Goal: Task Accomplishment & Management: Manage account settings

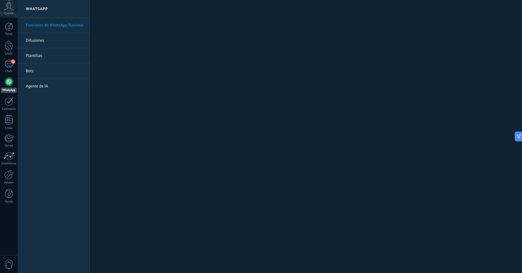
click at [75, 88] on link "Agente de IA" at bounding box center [55, 86] width 58 height 15
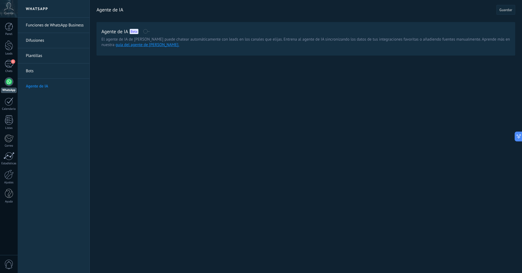
click at [147, 32] on span at bounding box center [146, 31] width 7 height 4
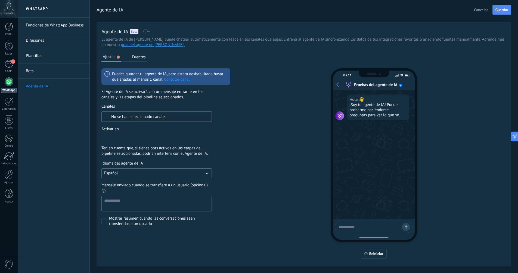
click at [127, 113] on div "No se han seleccionado canales" at bounding box center [156, 116] width 110 height 11
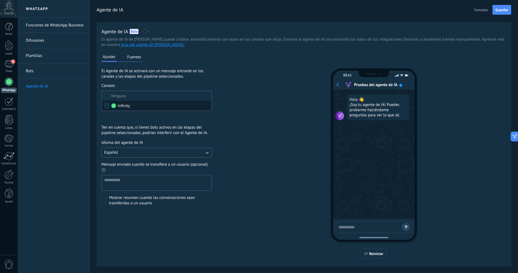
click at [135, 105] on label "Infinity" at bounding box center [157, 106] width 110 height 10
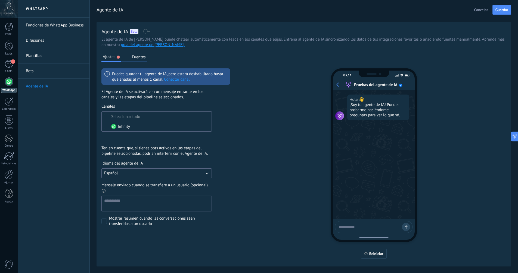
click at [169, 79] on link "Conectar canal" at bounding box center [177, 79] width 26 height 5
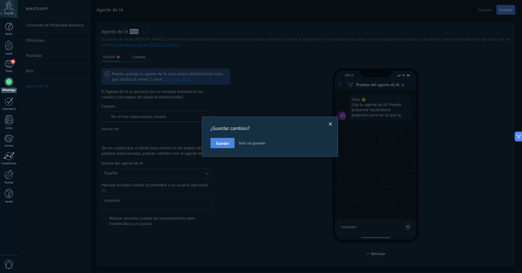
click at [222, 141] on span "Guardar" at bounding box center [222, 143] width 13 height 4
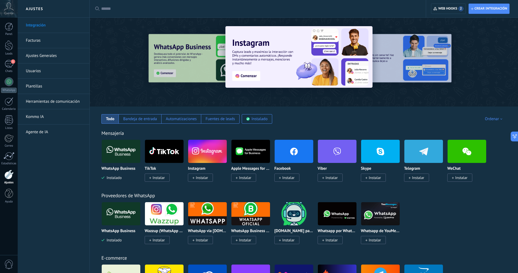
click at [124, 155] on img at bounding box center [121, 151] width 39 height 26
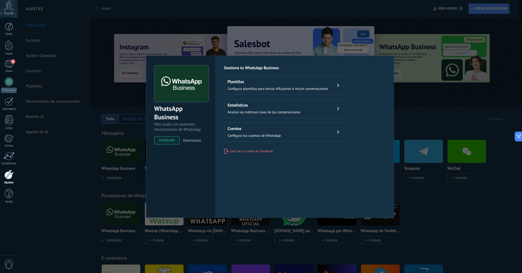
click at [409, 106] on div "WhatsApp Business Más leads con potentes herramientas de WhatsApp instalado Des…" at bounding box center [270, 136] width 505 height 273
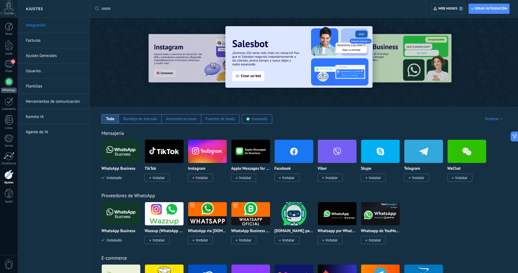
click at [6, 83] on div at bounding box center [9, 81] width 9 height 9
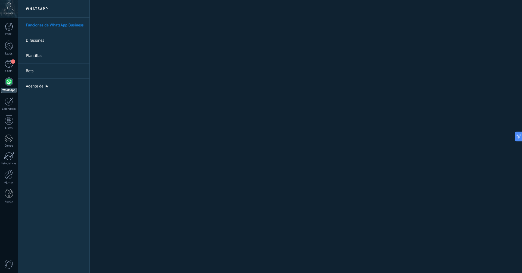
click at [43, 88] on link "Agente de IA" at bounding box center [55, 86] width 58 height 15
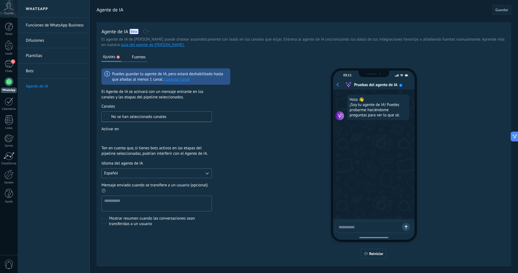
click at [110, 115] on div "No se han seleccionado canales" at bounding box center [156, 116] width 110 height 11
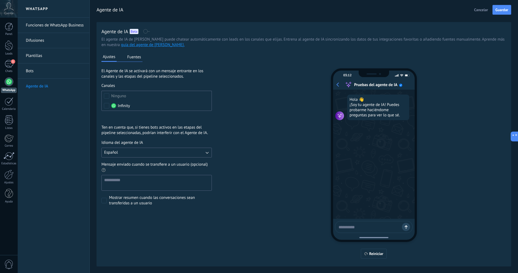
click at [0, 0] on div "Incoming leads Contacto inicial Negociación Debate contractual Discusión de con…" at bounding box center [0, 0] width 0 height 0
click at [0, 0] on label "Incoming leads" at bounding box center [0, 0] width 0 height 0
click at [232, 126] on div at bounding box center [270, 136] width 505 height 273
click at [151, 150] on button "Español" at bounding box center [156, 152] width 110 height 10
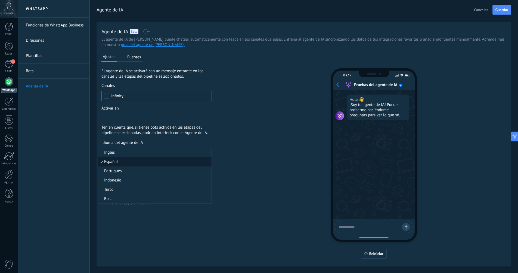
click at [149, 159] on li "Español" at bounding box center [154, 161] width 113 height 9
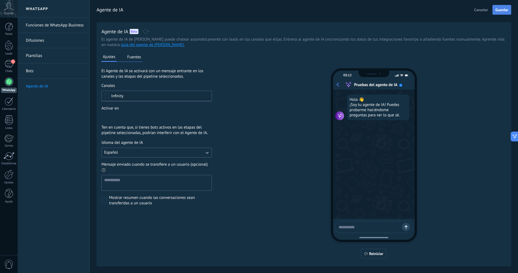
click at [496, 12] on span "Guardar" at bounding box center [502, 10] width 13 height 4
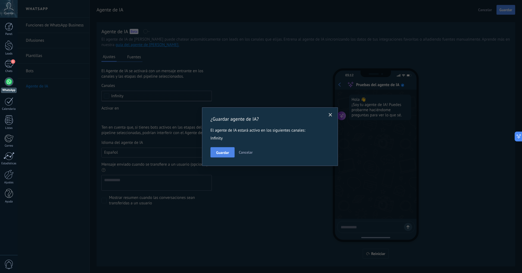
click at [221, 149] on button "Guardar" at bounding box center [223, 152] width 24 height 10
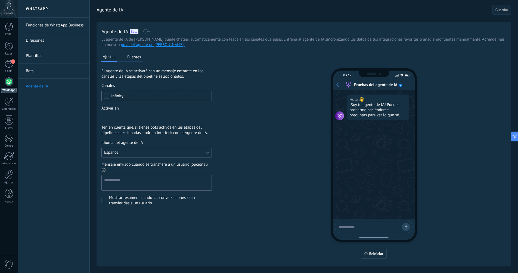
click at [357, 224] on textarea at bounding box center [369, 226] width 61 height 7
type textarea "*****"
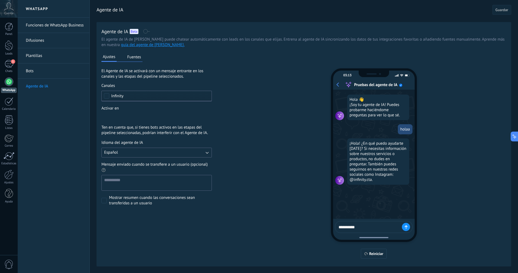
type textarea "**********"
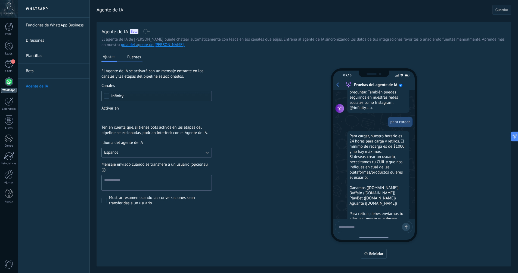
scroll to position [100, 0]
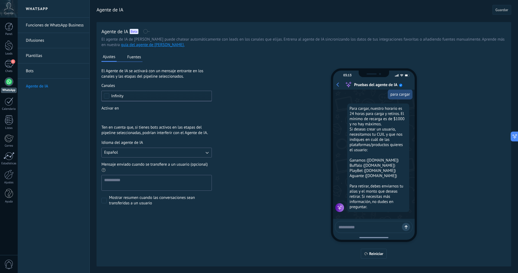
click at [135, 59] on button "Fuentes" at bounding box center [134, 57] width 17 height 8
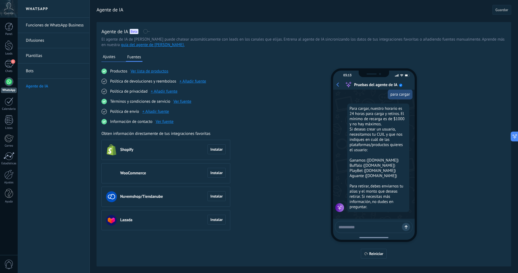
click at [178, 102] on link "Ver fuente" at bounding box center [183, 101] width 18 height 5
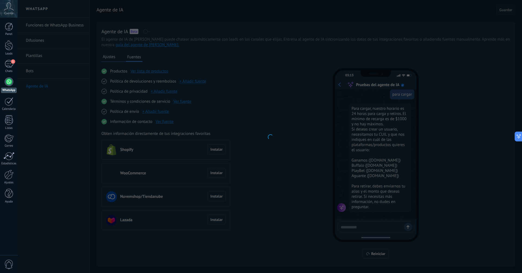
type input "**********"
type textarea "**********"
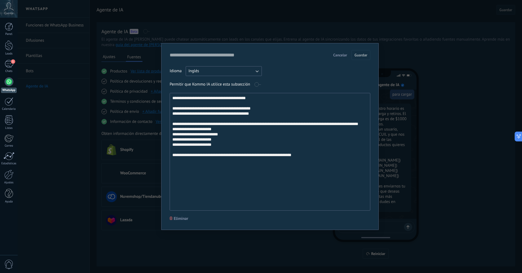
click at [237, 64] on div "**********" at bounding box center [270, 130] width 201 height 160
click at [237, 71] on button "Inglés" at bounding box center [224, 71] width 76 height 10
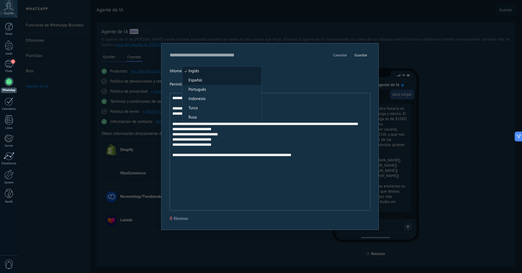
click at [227, 80] on li "Español" at bounding box center [222, 80] width 79 height 9
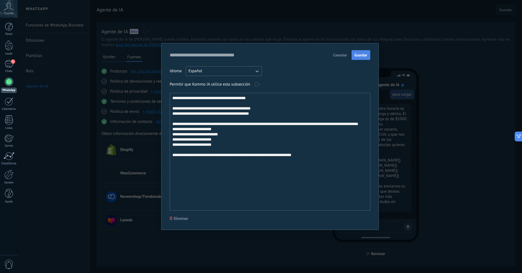
click at [365, 57] on span "Guardar" at bounding box center [361, 55] width 13 height 4
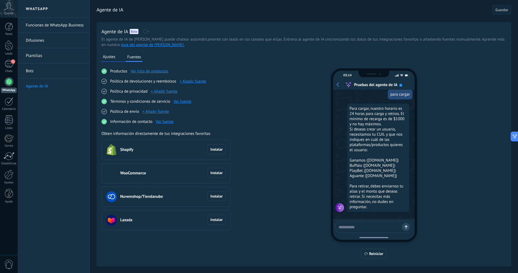
click at [38, 66] on link "Bots" at bounding box center [55, 70] width 58 height 15
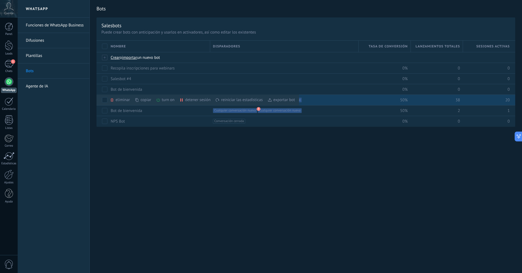
click at [159, 98] on icon at bounding box center [158, 100] width 4 height 4
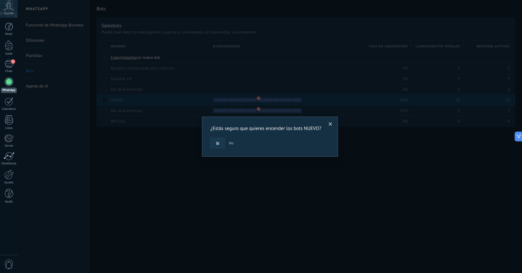
click at [218, 140] on button "Si" at bounding box center [218, 143] width 14 height 10
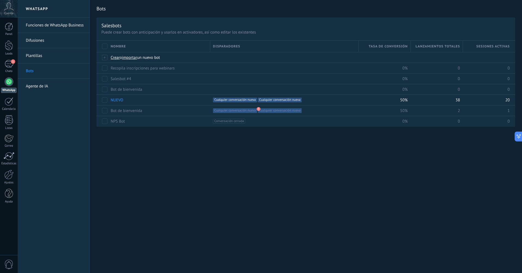
click at [61, 87] on link "Agente de IA" at bounding box center [55, 86] width 58 height 15
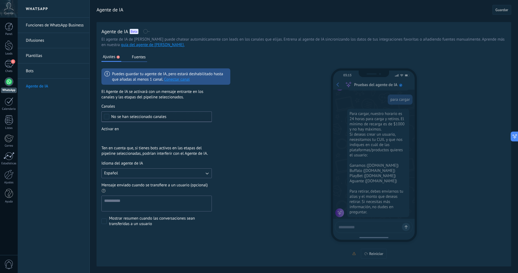
scroll to position [100, 0]
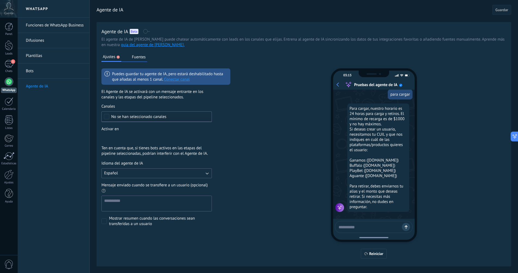
click at [173, 81] on link "Conectar canal" at bounding box center [177, 79] width 26 height 5
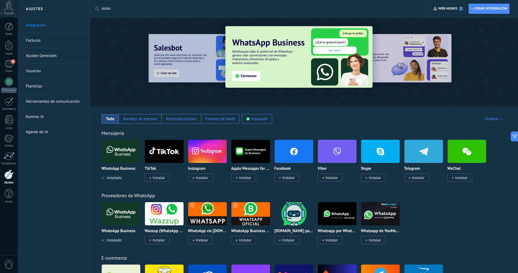
click at [133, 150] on img at bounding box center [121, 151] width 39 height 26
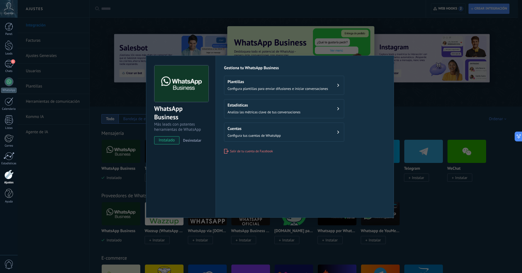
click at [163, 138] on span "instalado" at bounding box center [167, 140] width 25 height 8
click at [441, 144] on div "WhatsApp Business Más leads con potentes herramientas de WhatsApp instalado Des…" at bounding box center [270, 136] width 505 height 273
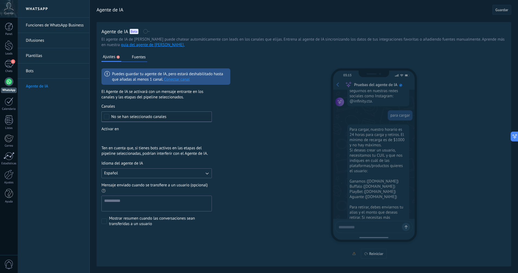
scroll to position [100, 0]
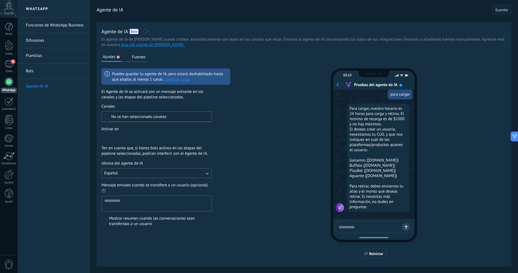
click at [171, 79] on link "Conectar canal" at bounding box center [177, 79] width 26 height 5
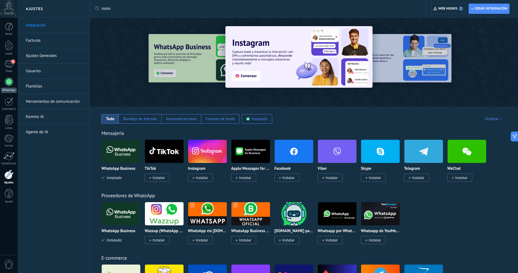
click at [5, 84] on div at bounding box center [9, 81] width 9 height 9
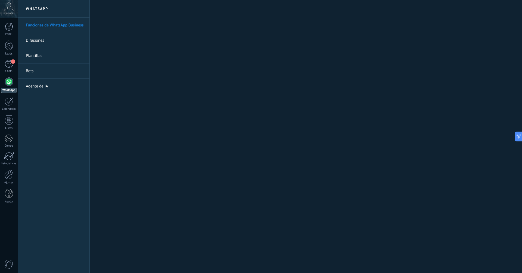
click at [55, 89] on link "Agente de IA" at bounding box center [55, 86] width 58 height 15
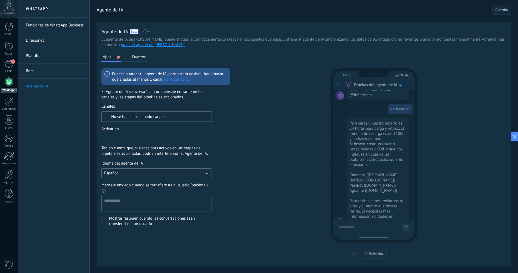
scroll to position [100, 0]
